Goal: Task Accomplishment & Management: Manage account settings

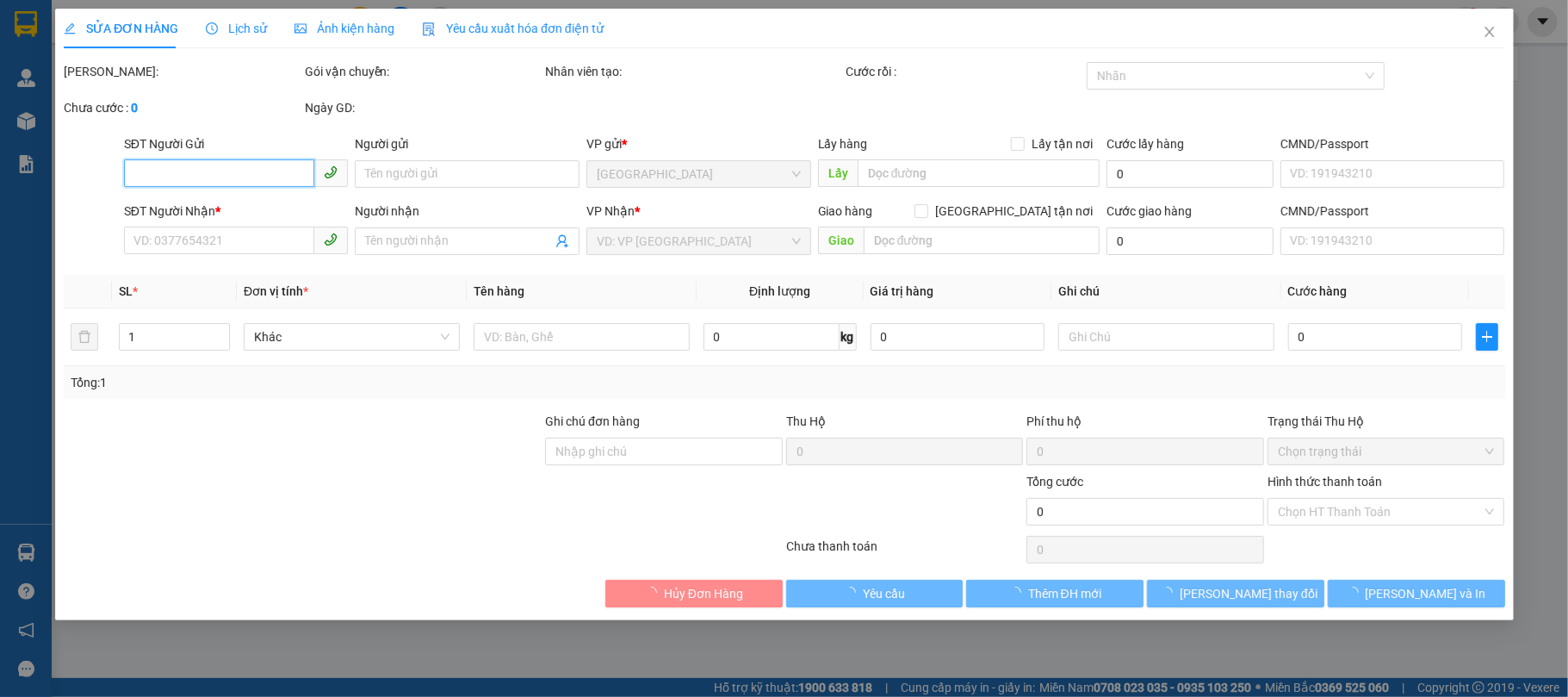
click at [170, 25] on div "SỬA ĐƠN HÀNG Lịch sử Ảnh kiện hàng Yêu cầu xuất hóa đơn điện tử Total Paid Fee …" at bounding box center [784, 348] width 1568 height 697
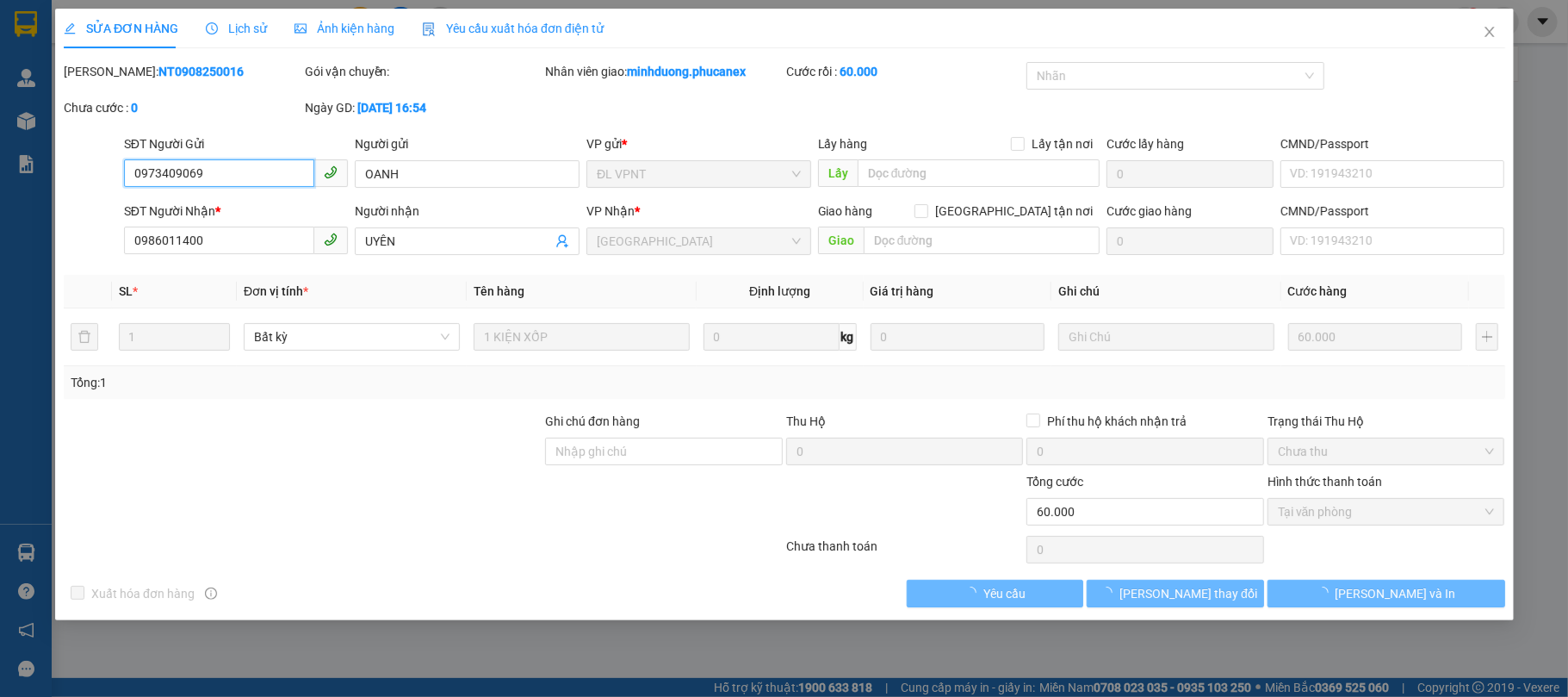
type input "0973409069"
type input "OANH"
type input "0986011400"
type input "UYÊN"
type input "60.000"
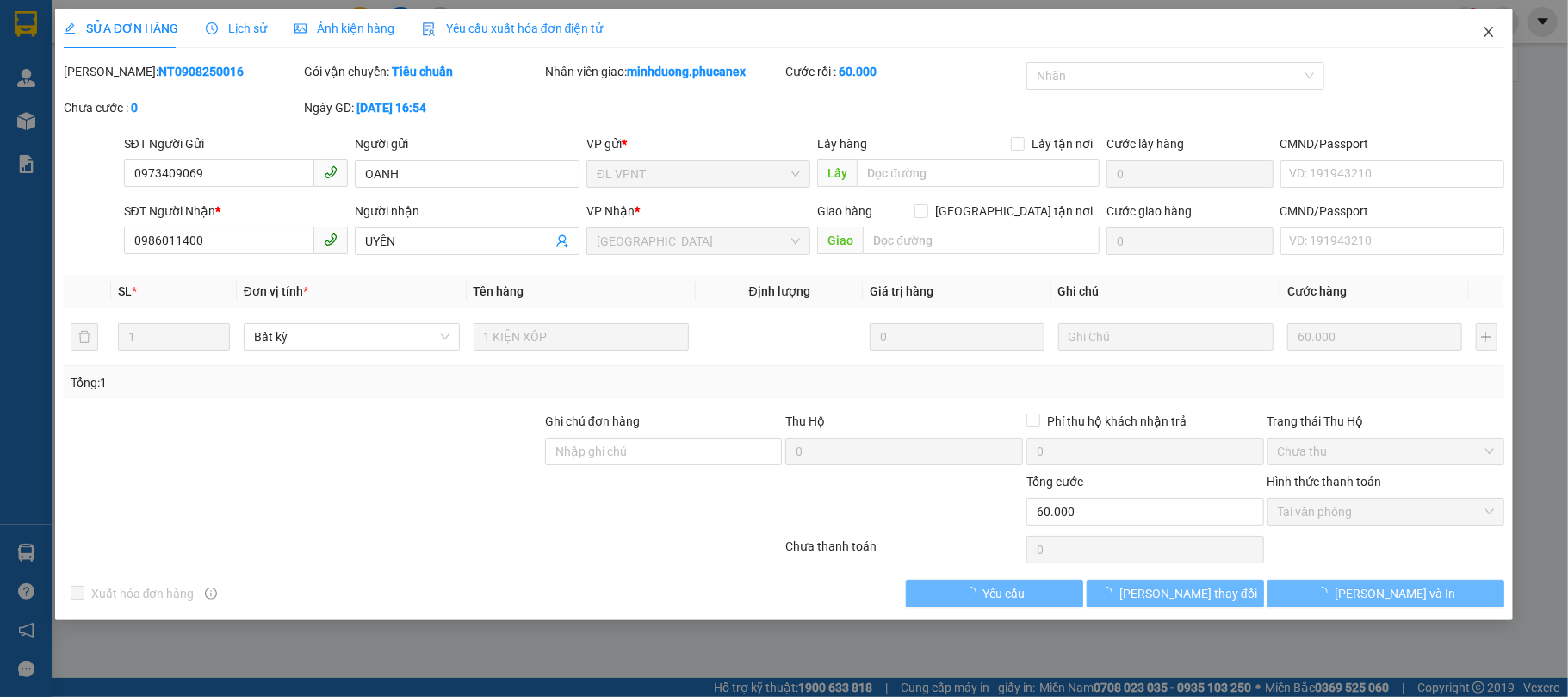
click at [1484, 33] on icon "close" at bounding box center [1489, 32] width 14 height 14
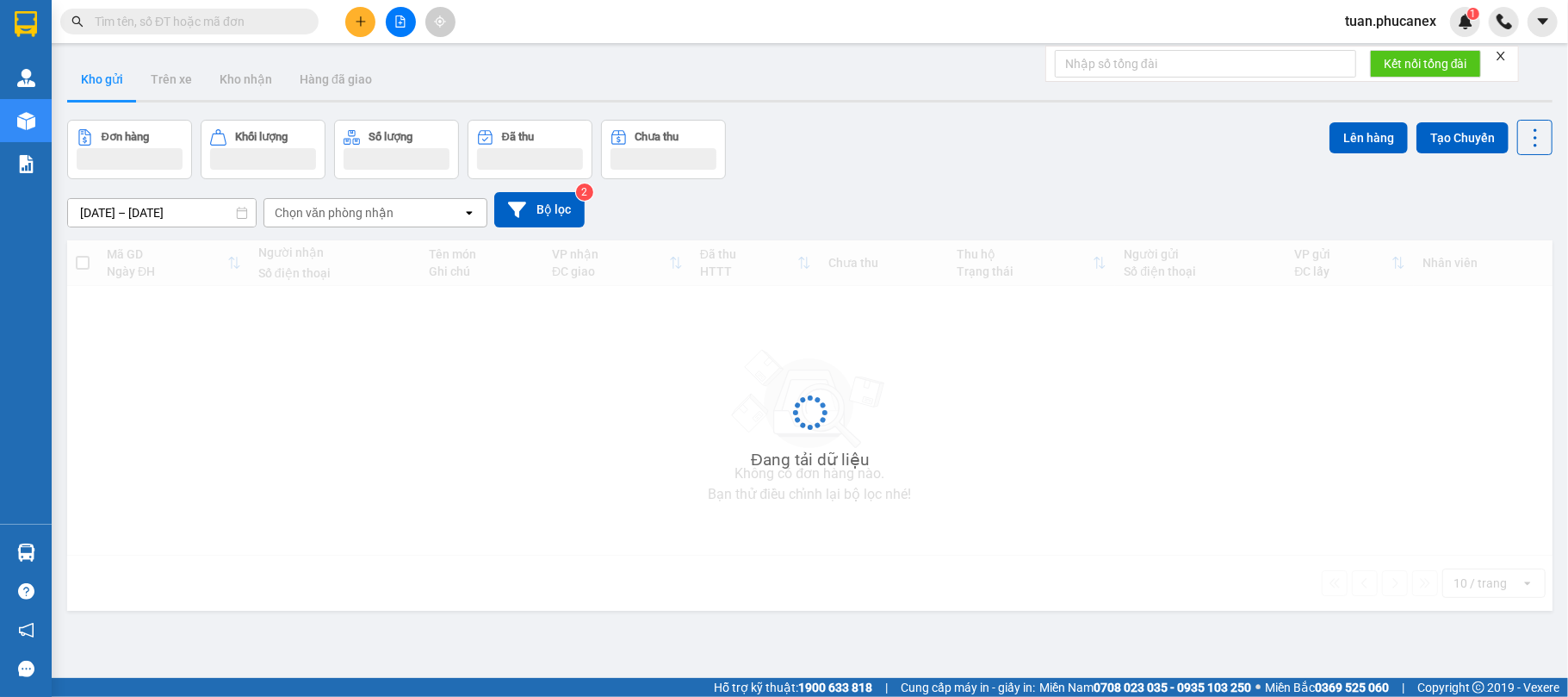
click at [214, 21] on input "text" at bounding box center [196, 22] width 203 height 19
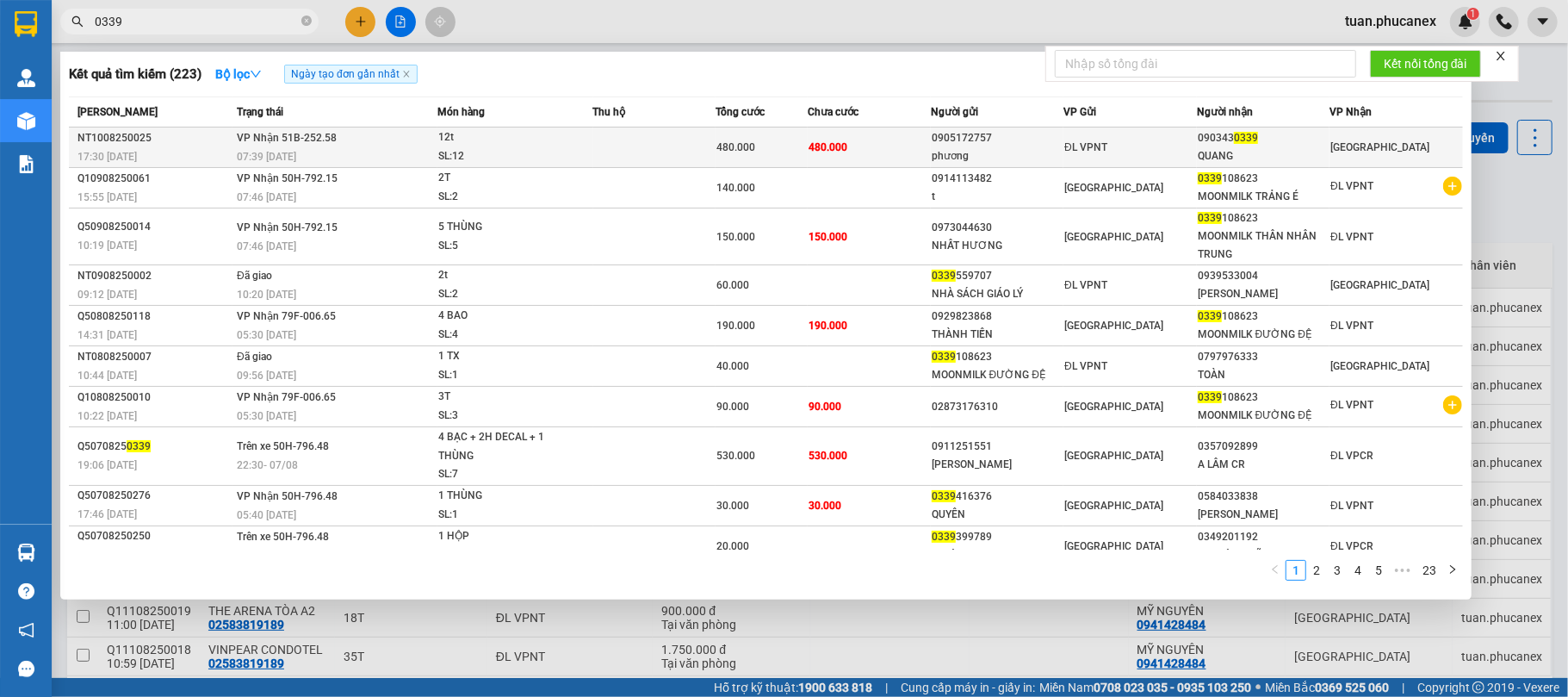
type input "0339"
